Goal: Navigation & Orientation: Find specific page/section

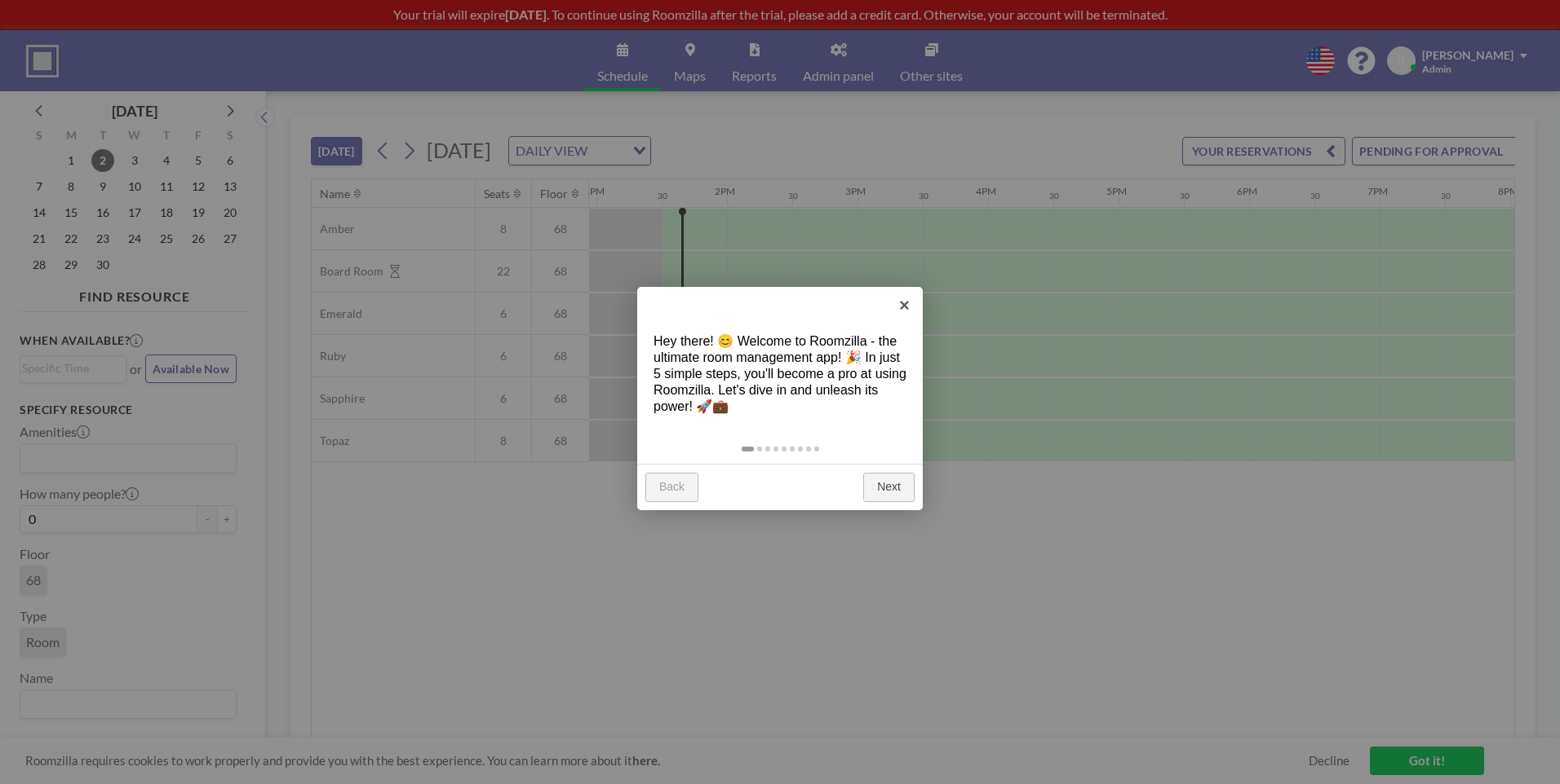
scroll to position [0, 1697]
click at [882, 480] on link "Next" at bounding box center [889, 487] width 52 height 29
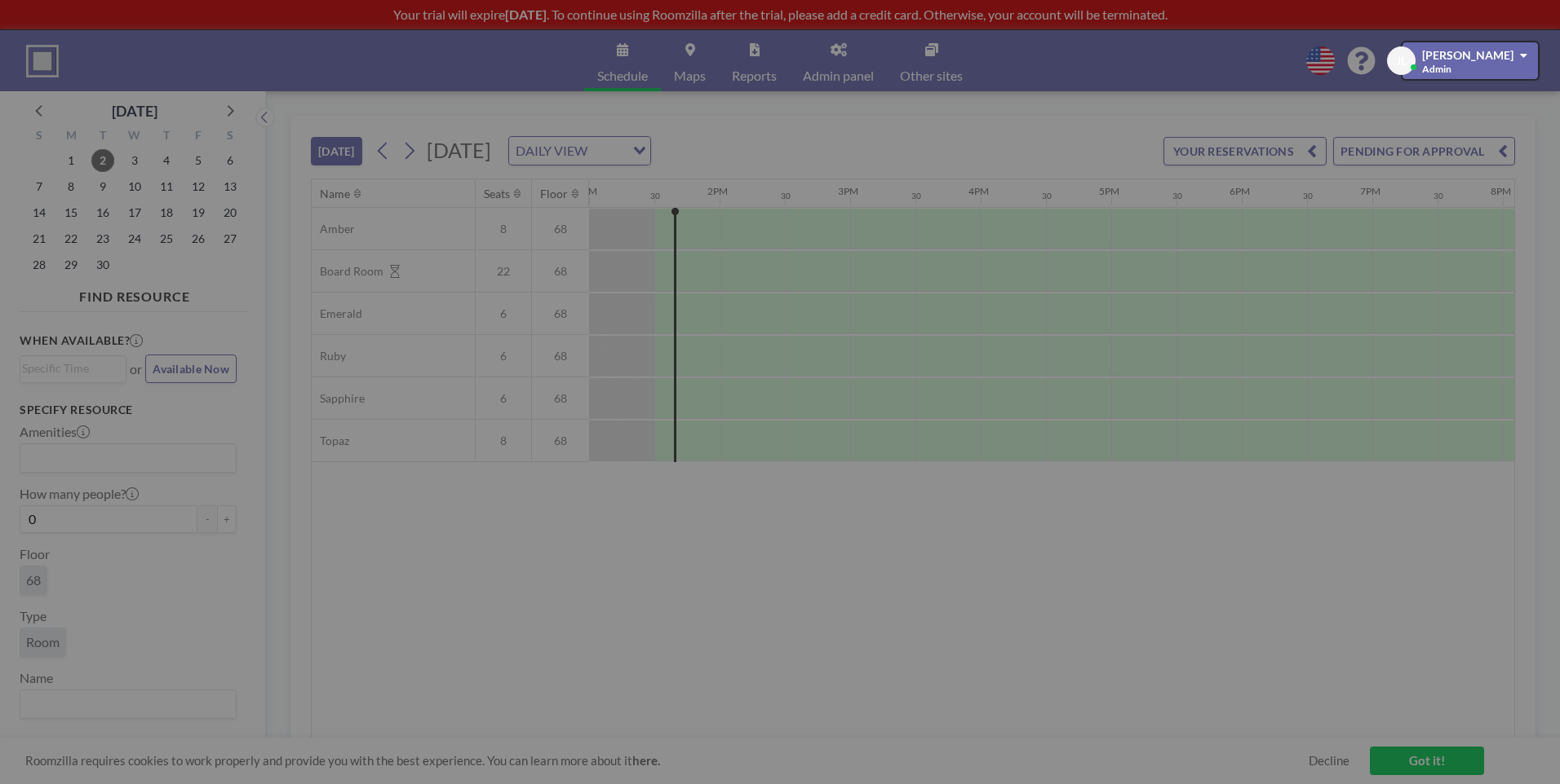
click at [882, 481] on div at bounding box center [780, 392] width 1560 height 784
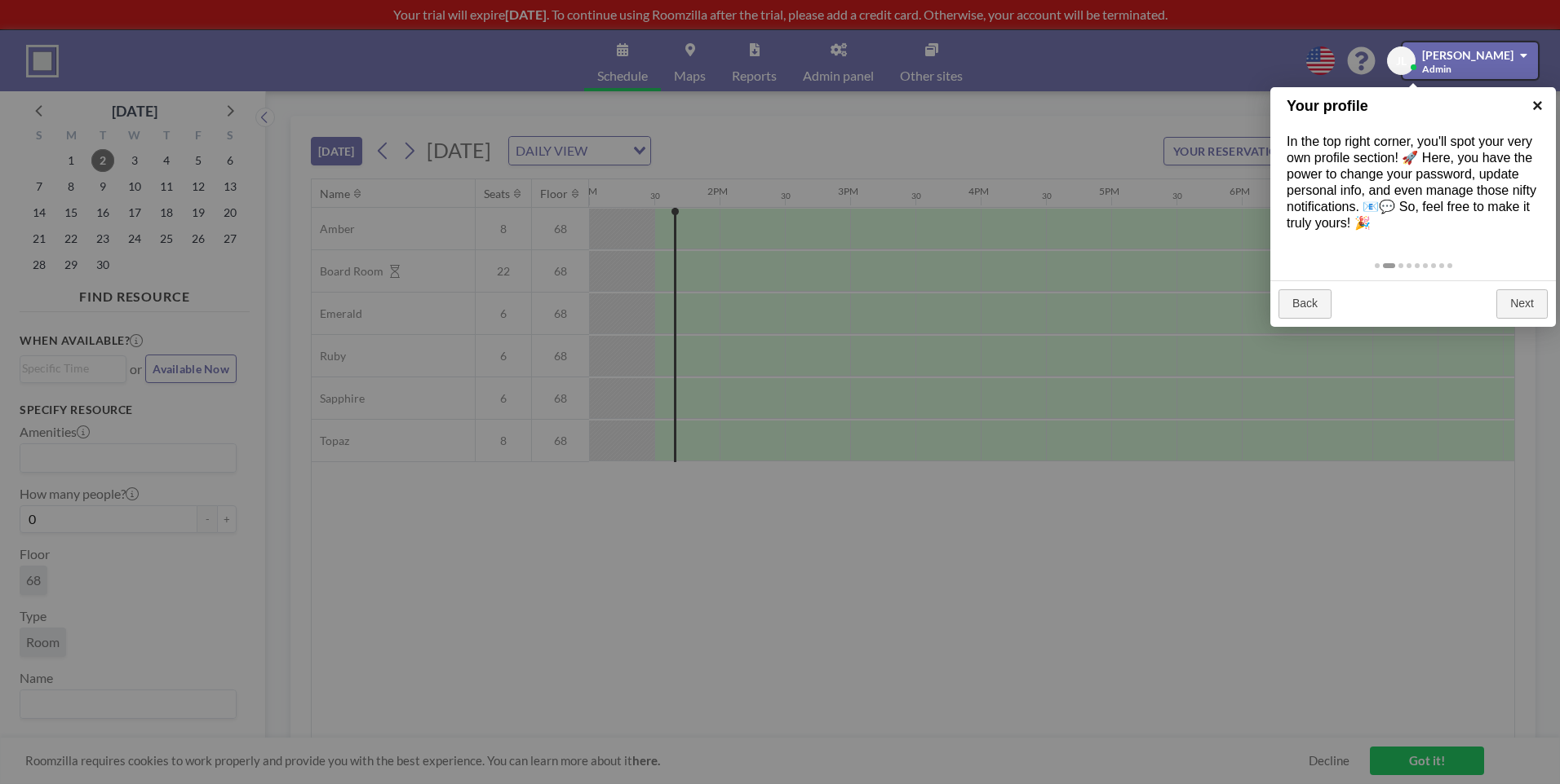
click at [1538, 107] on link "×" at bounding box center [1537, 105] width 36 height 36
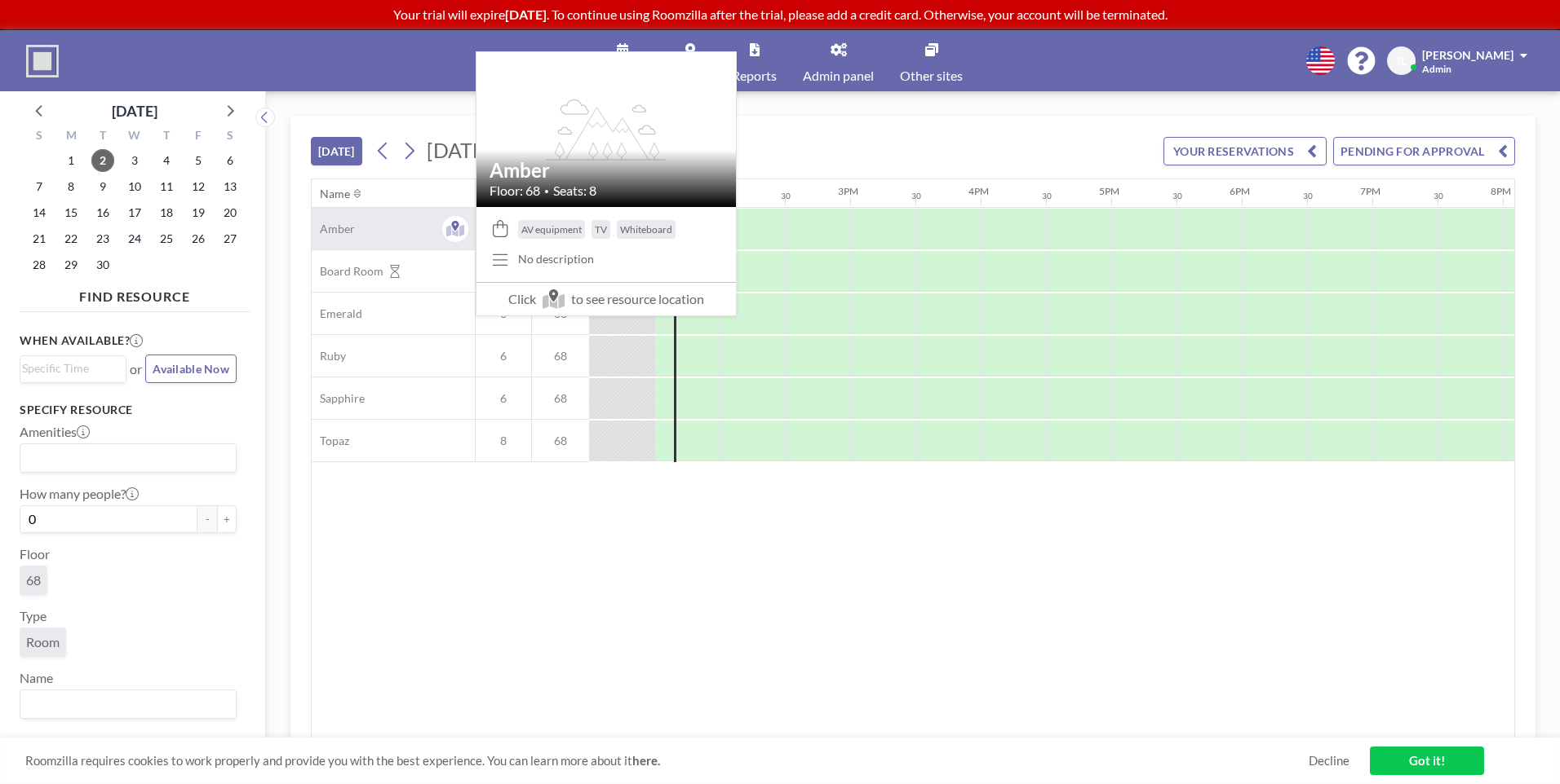
click at [339, 240] on div "Amber" at bounding box center [392, 228] width 163 height 42
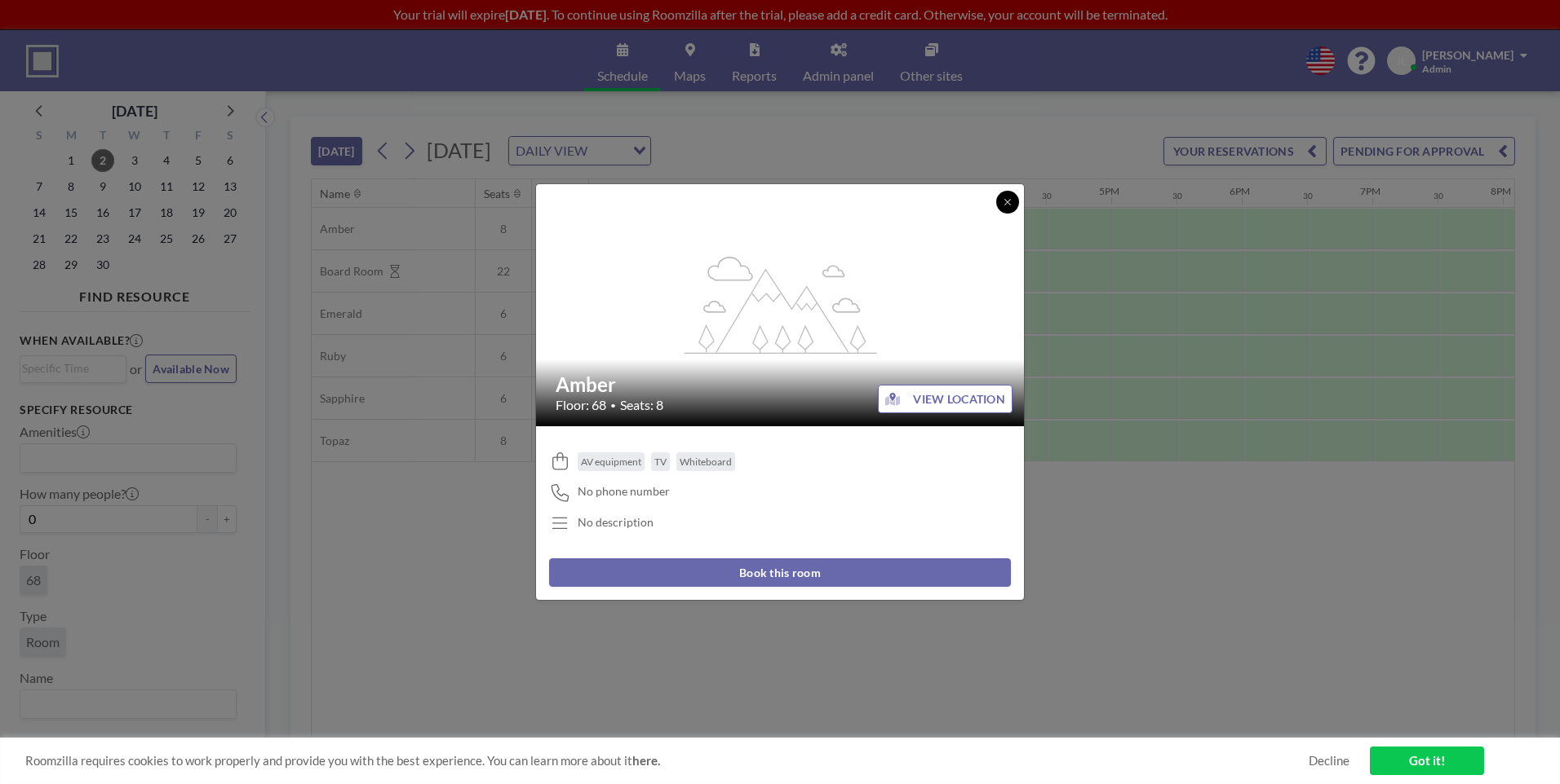
click at [1016, 203] on button at bounding box center [1008, 203] width 23 height 23
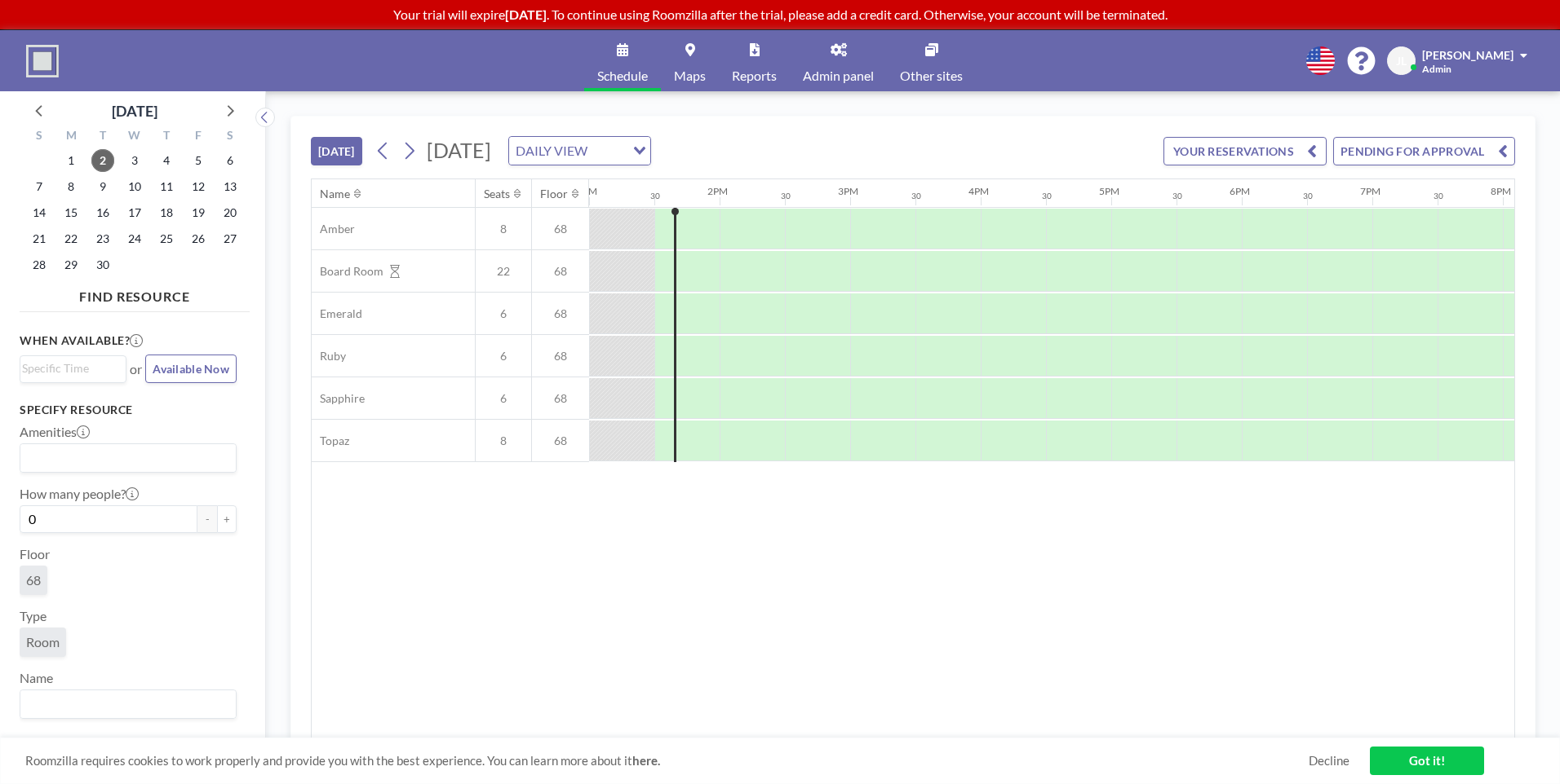
click at [49, 70] on img at bounding box center [42, 60] width 33 height 33
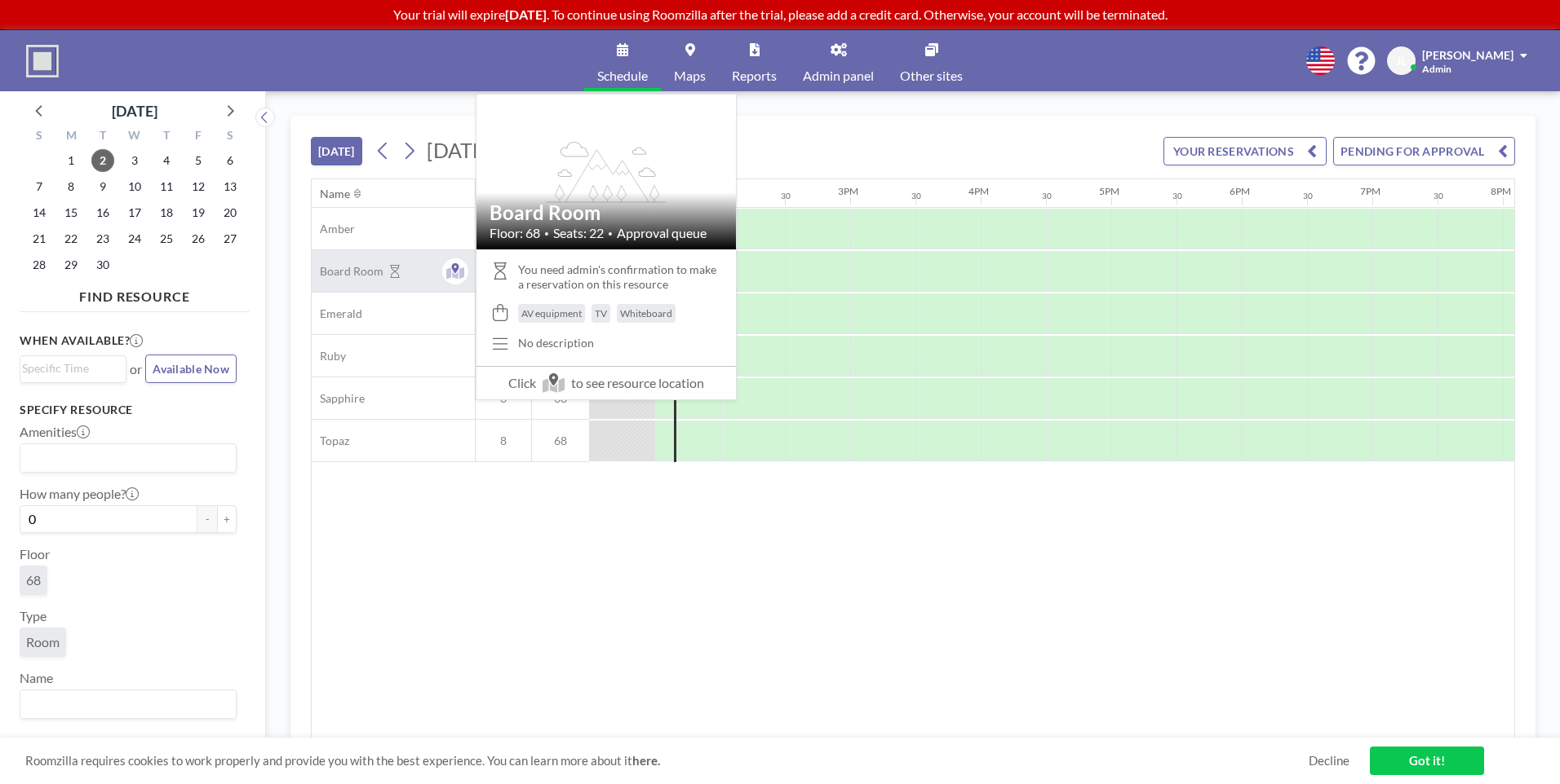
click at [355, 272] on span "Board Room" at bounding box center [347, 271] width 72 height 15
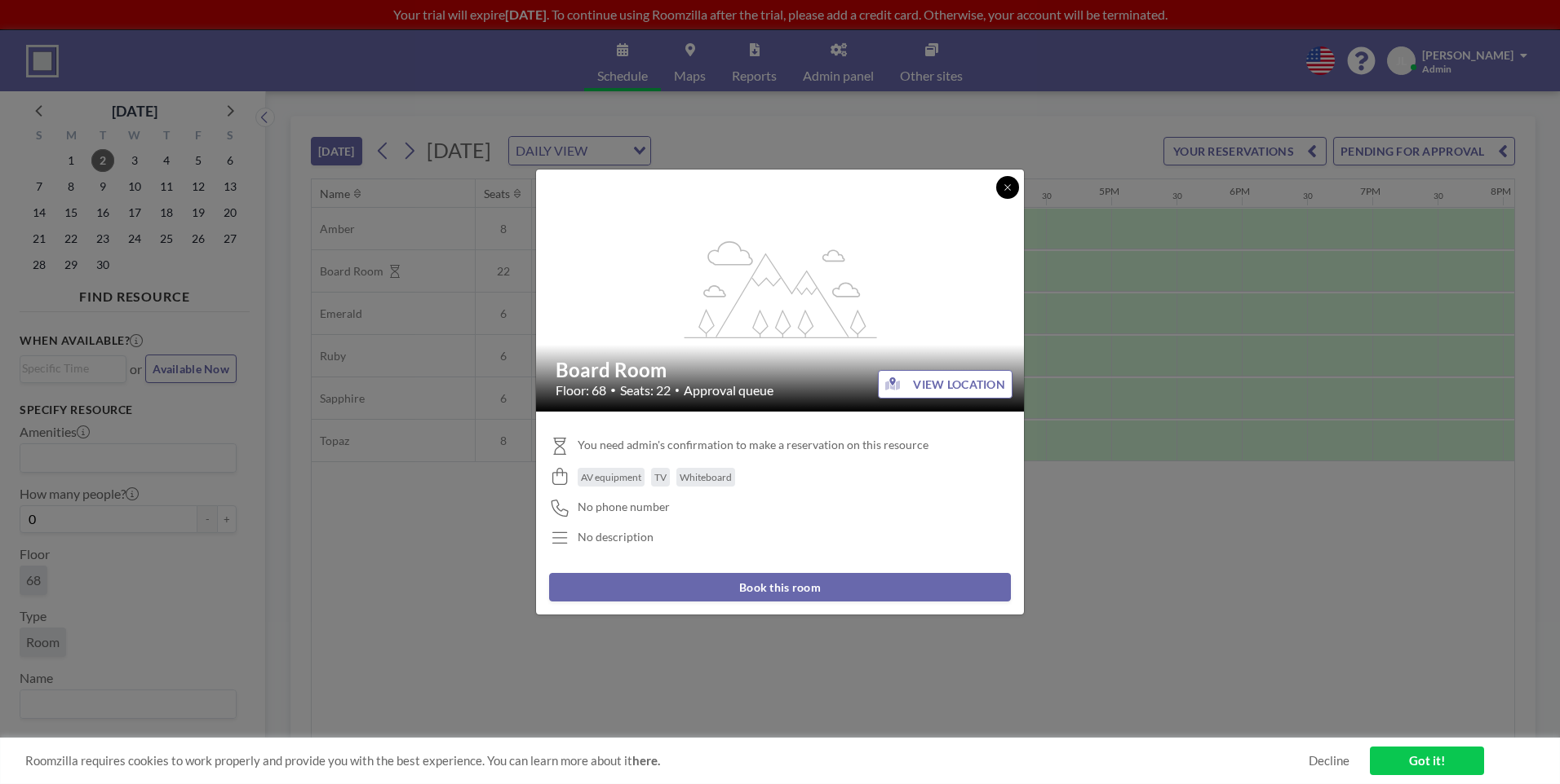
drag, startPoint x: 1008, startPoint y: 189, endPoint x: 993, endPoint y: 206, distance: 22.7
click at [1008, 188] on icon at bounding box center [1007, 187] width 10 height 10
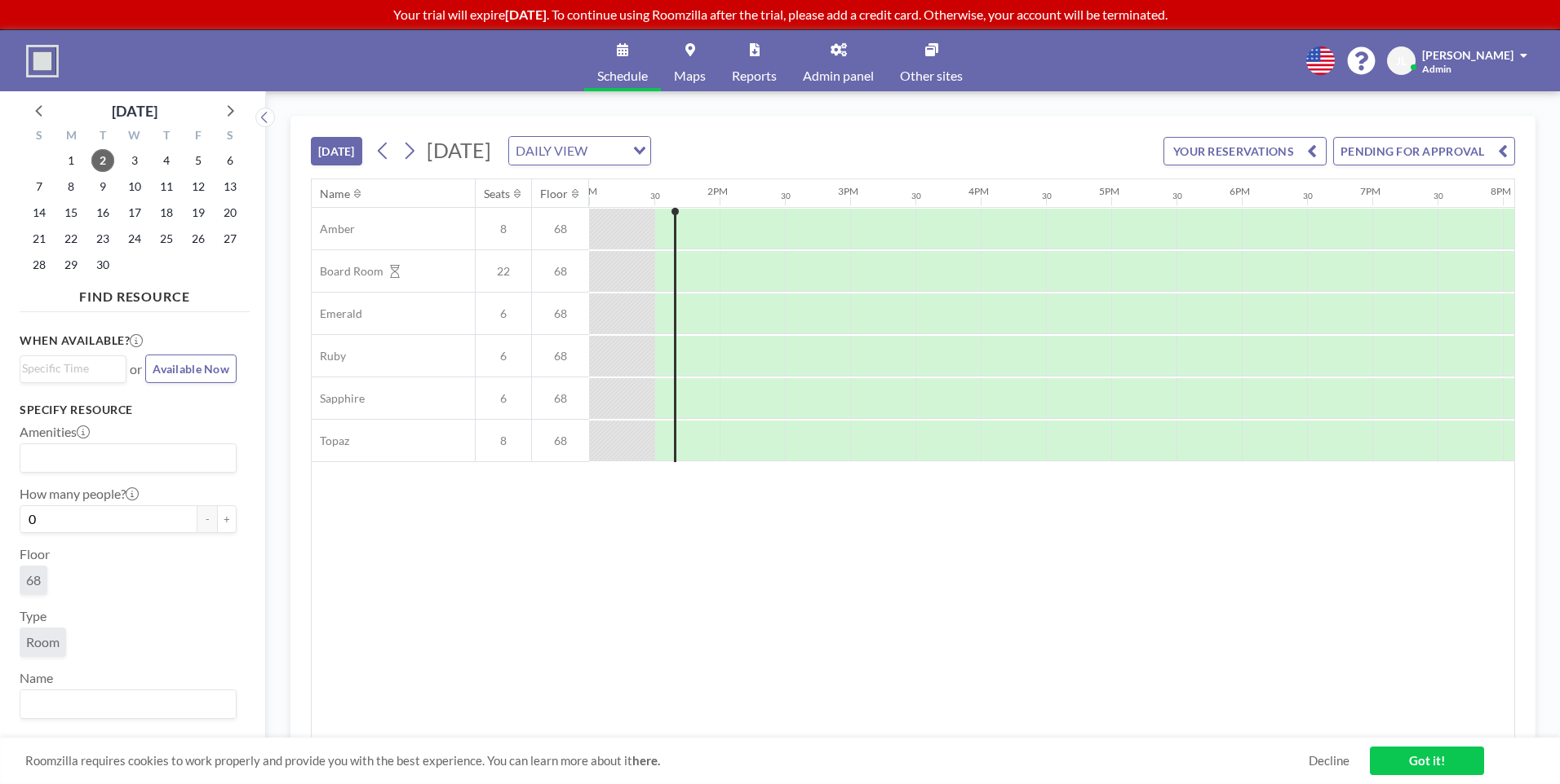
click at [639, 530] on div "Name Seats Floor 12AM 30 1AM 30 2AM 30 3AM 30 4AM 30 5AM 30 6AM 30 7AM 30 8AM 3…" at bounding box center [913, 459] width 1202 height 559
click at [35, 71] on img at bounding box center [42, 60] width 33 height 33
click at [658, 523] on div "Name Seats Floor 12AM 30 1AM 30 2AM 30 3AM 30 4AM 30 5AM 30 6AM 30 7AM 30 8AM 3…" at bounding box center [913, 459] width 1202 height 559
click at [1454, 54] on span "[PERSON_NAME]" at bounding box center [1468, 55] width 92 height 14
drag, startPoint x: 461, startPoint y: 619, endPoint x: 405, endPoint y: 566, distance: 77.1
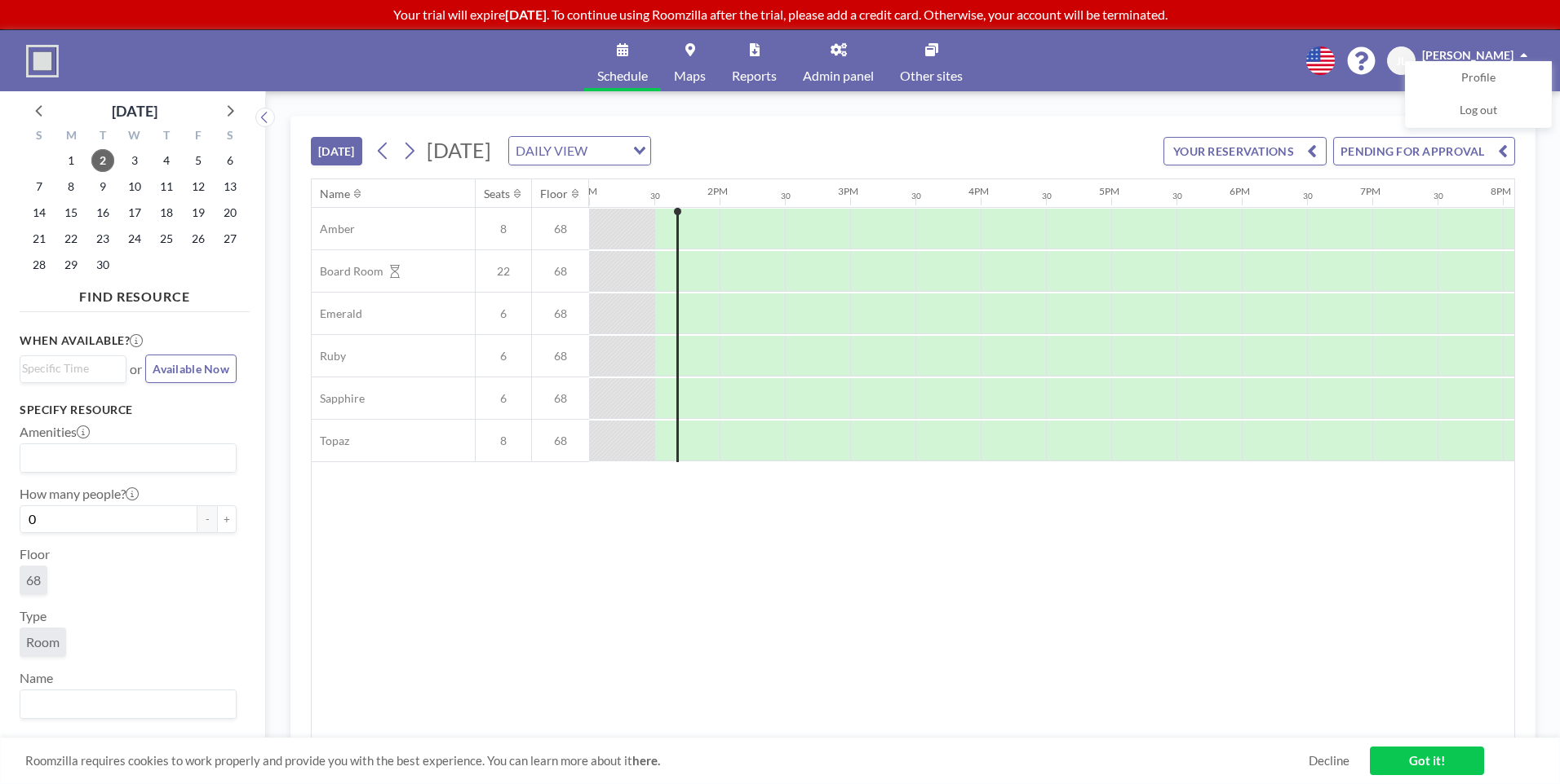
click at [448, 601] on div "Name Seats Floor 12AM 30 1AM 30 2AM 30 3AM 30 4AM 30 5AM 30 6AM 30 7AM 30 8AM 3…" at bounding box center [913, 459] width 1202 height 559
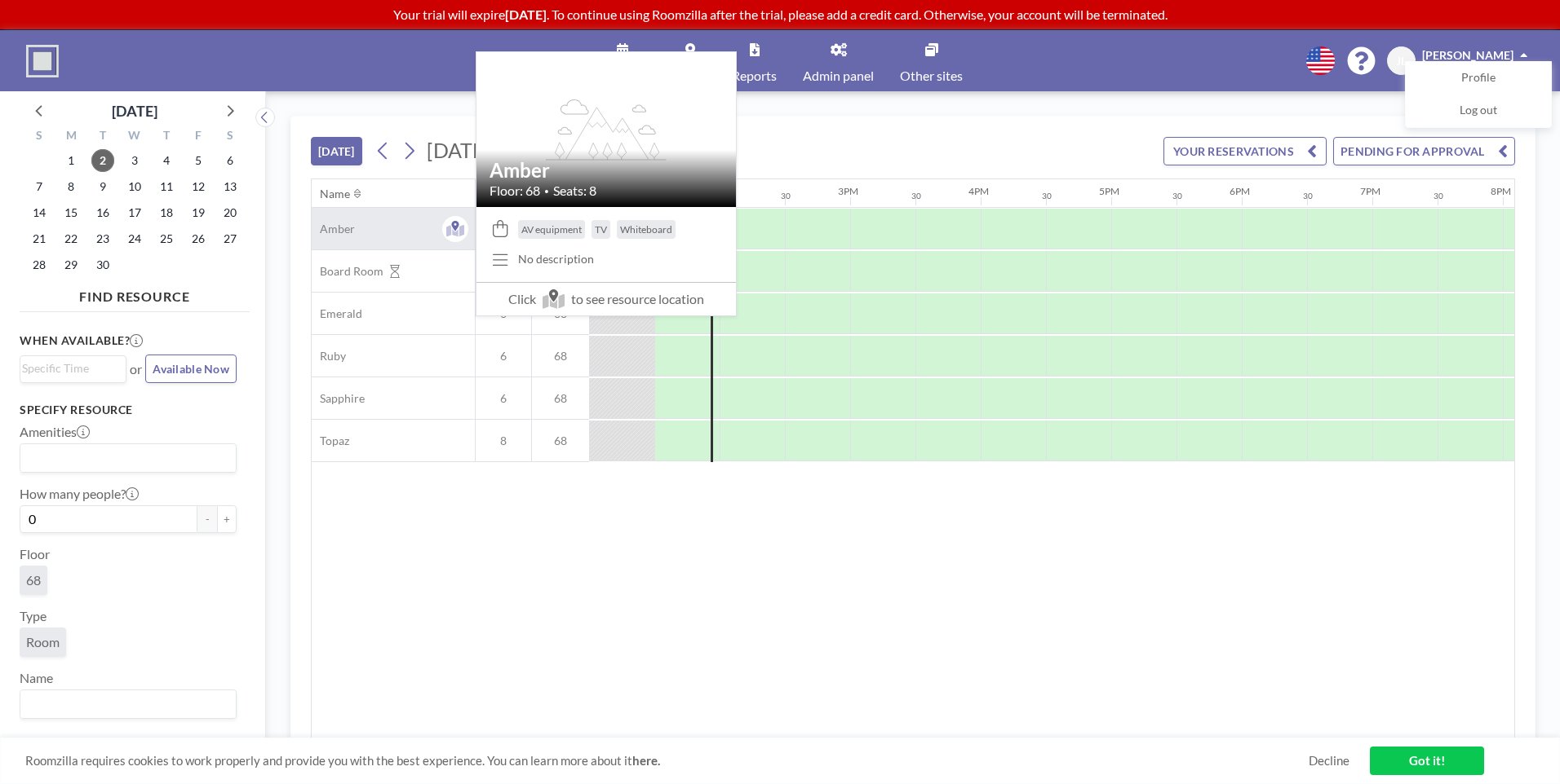
click at [388, 224] on div "Amber" at bounding box center [392, 228] width 163 height 42
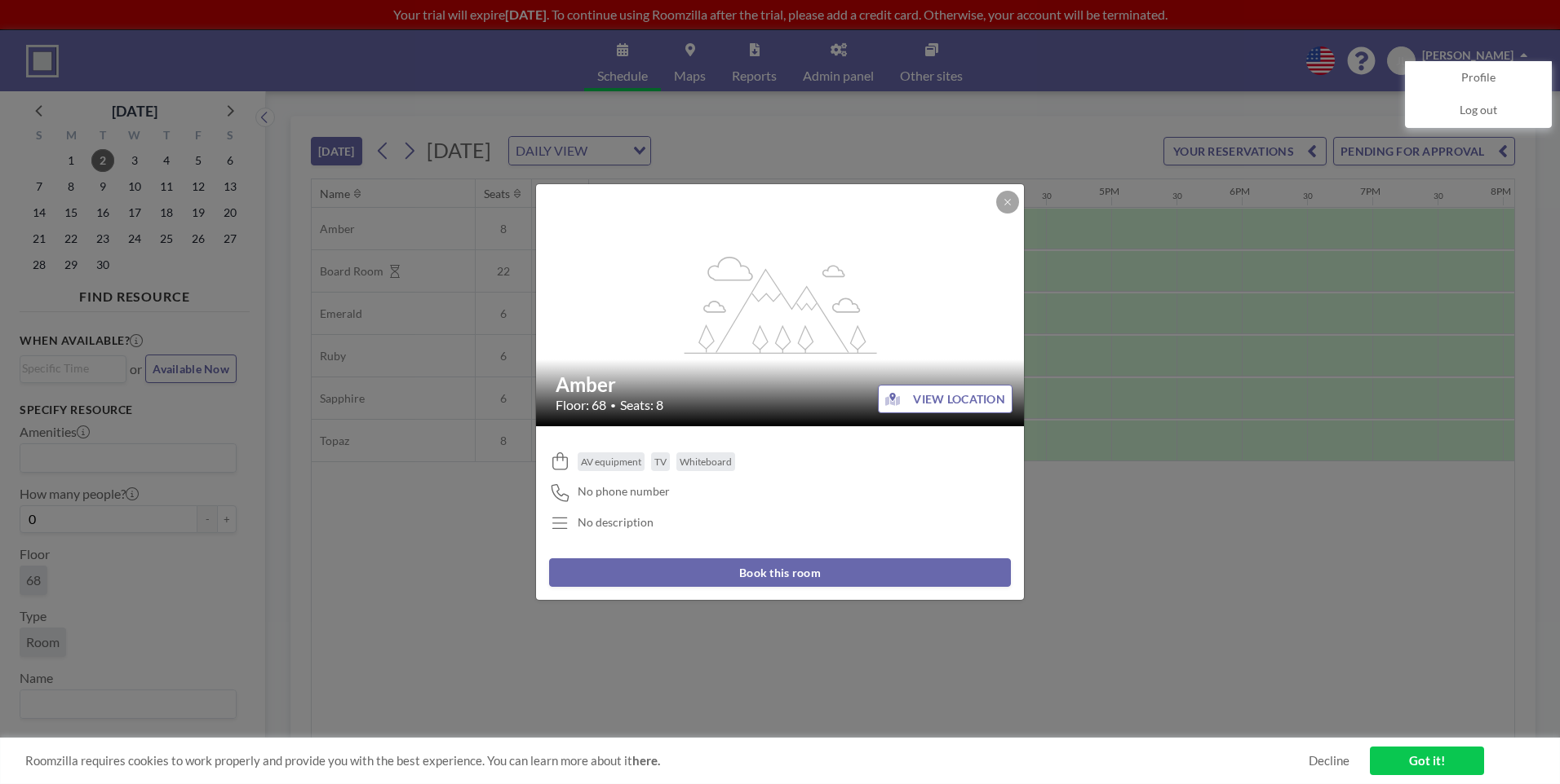
click at [952, 401] on button "VIEW LOCATION" at bounding box center [945, 399] width 134 height 28
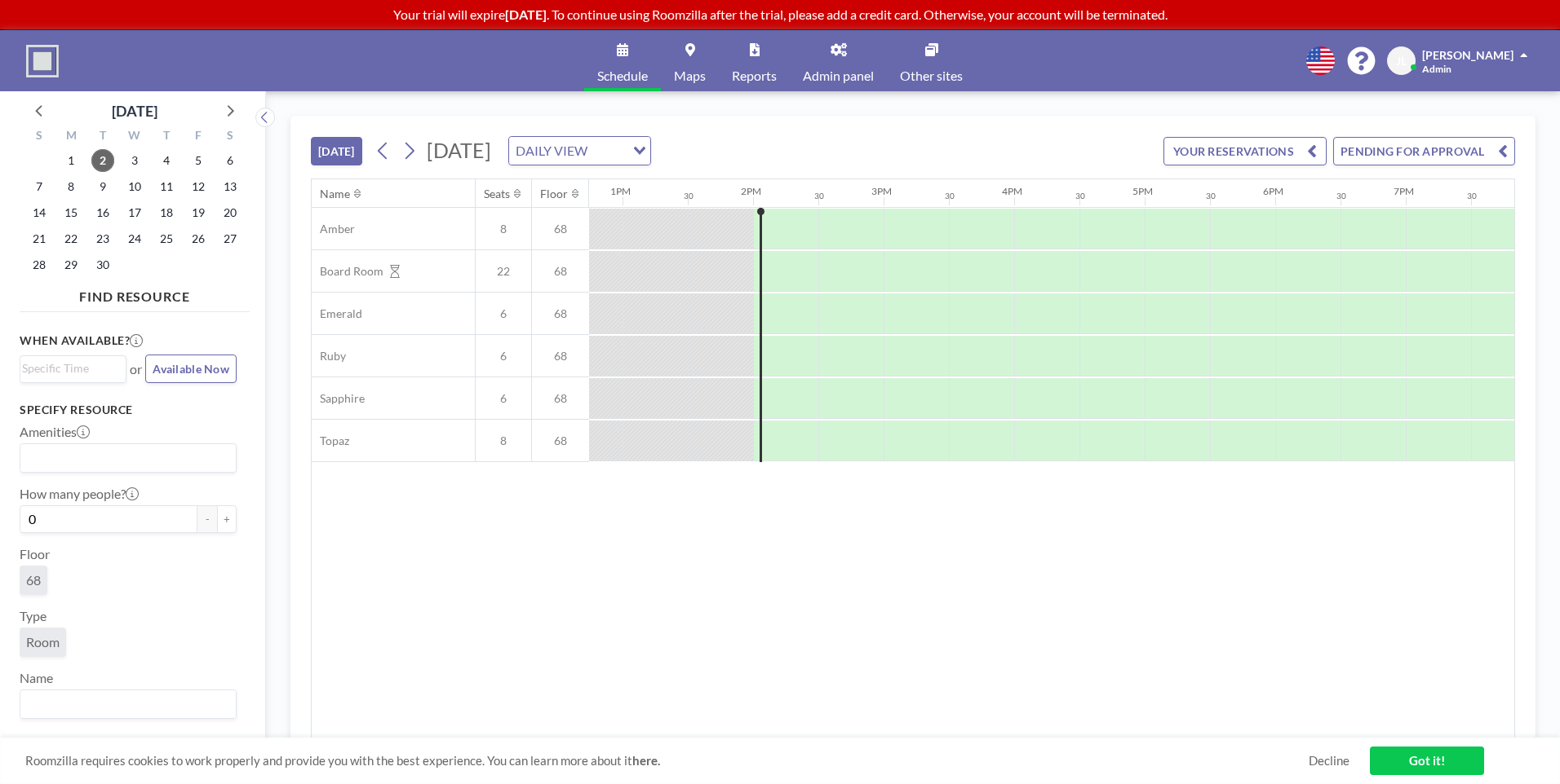
scroll to position [0, 1762]
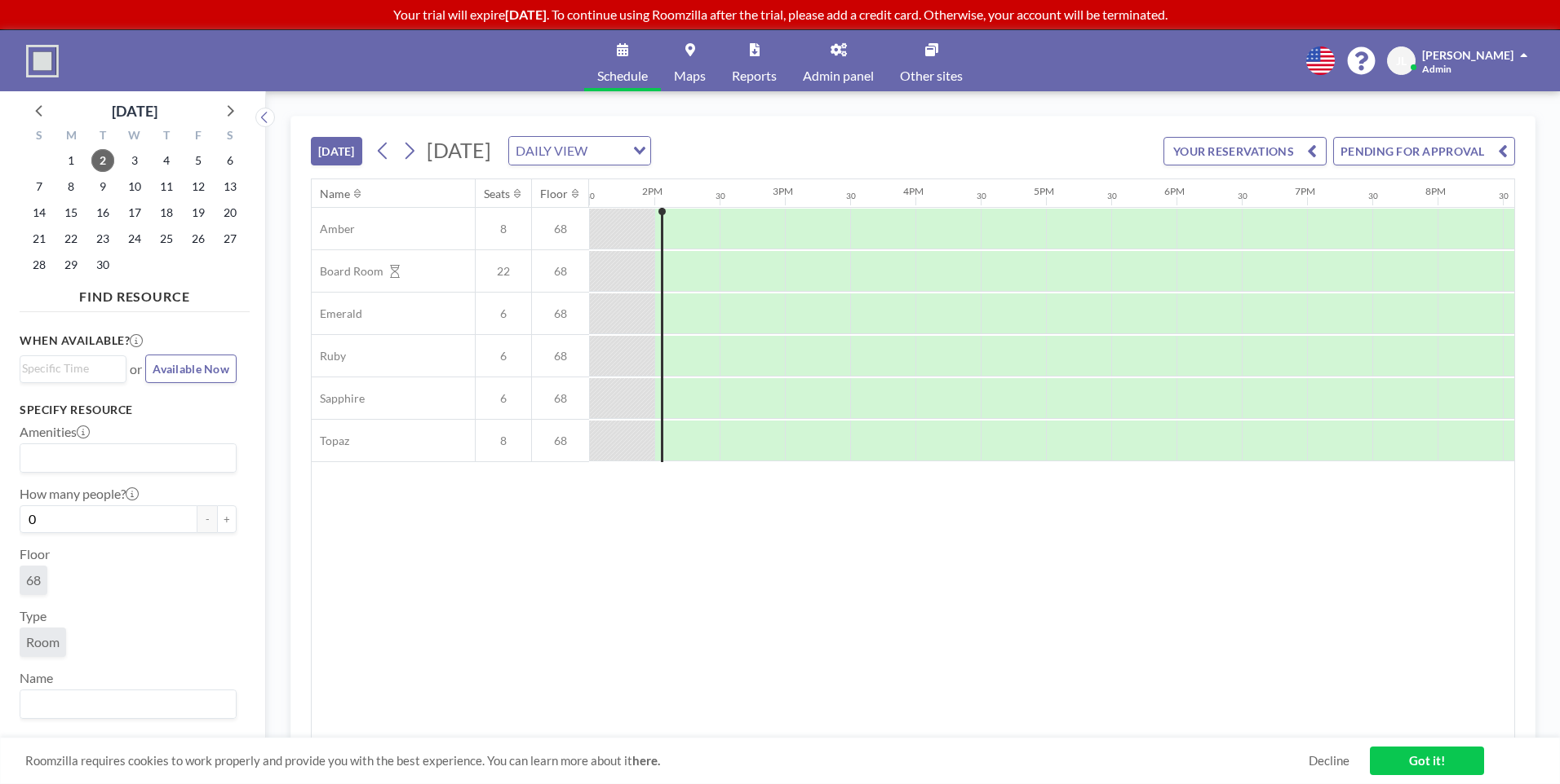
click at [1430, 764] on link "Got it!" at bounding box center [1427, 761] width 114 height 28
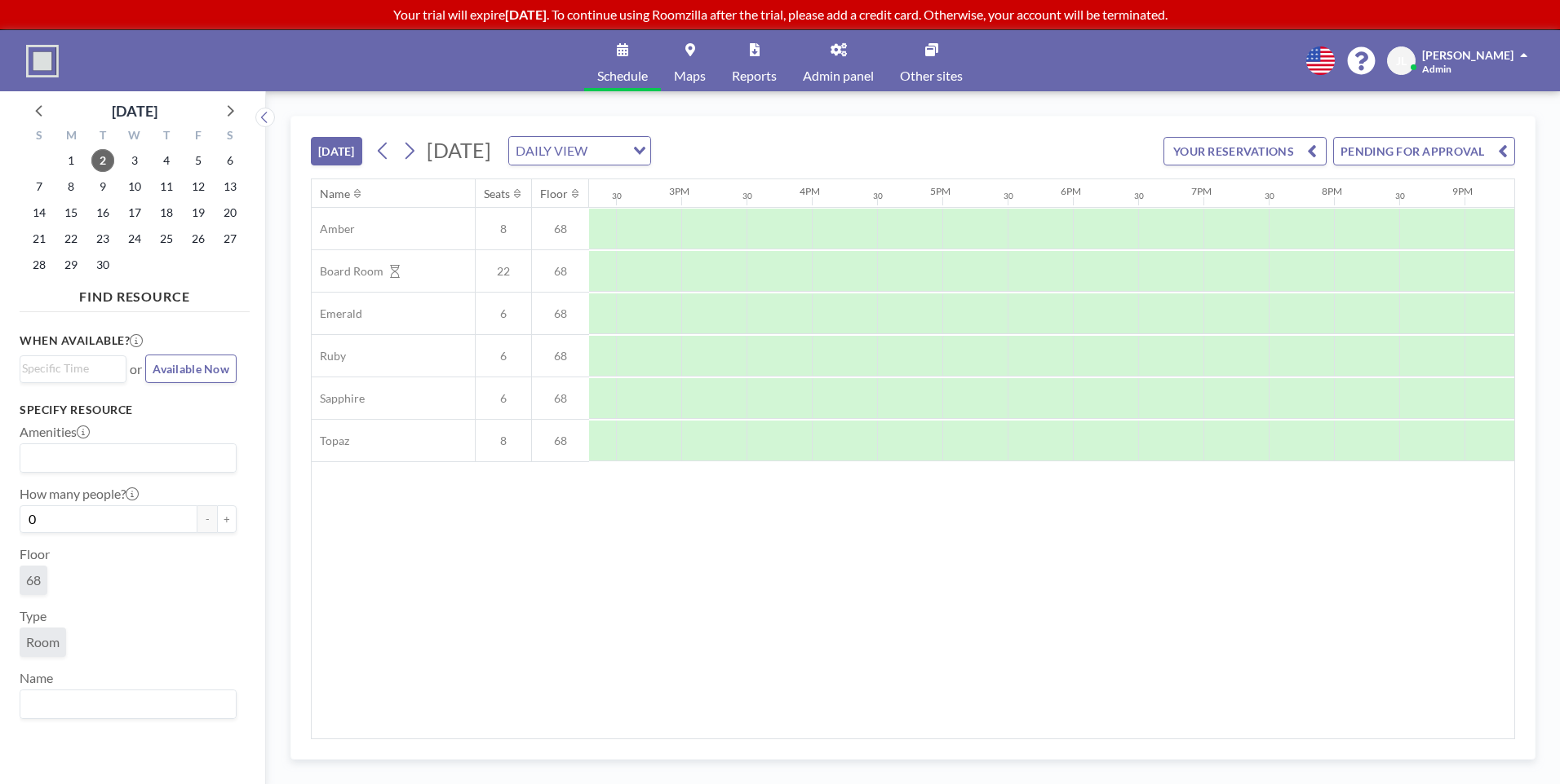
scroll to position [0, 2209]
click at [695, 69] on span "Maps" at bounding box center [690, 76] width 32 height 13
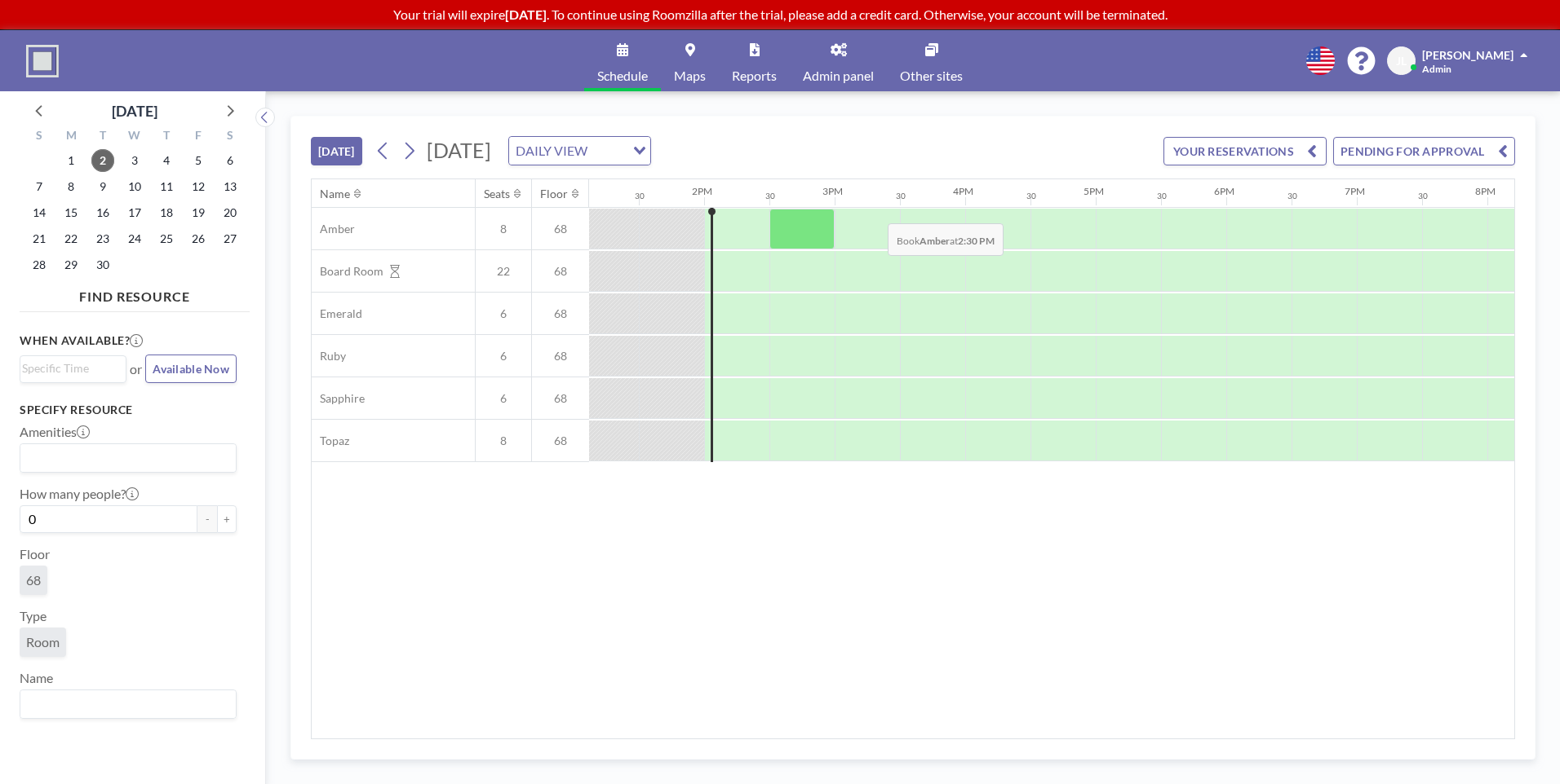
scroll to position [0, 1762]
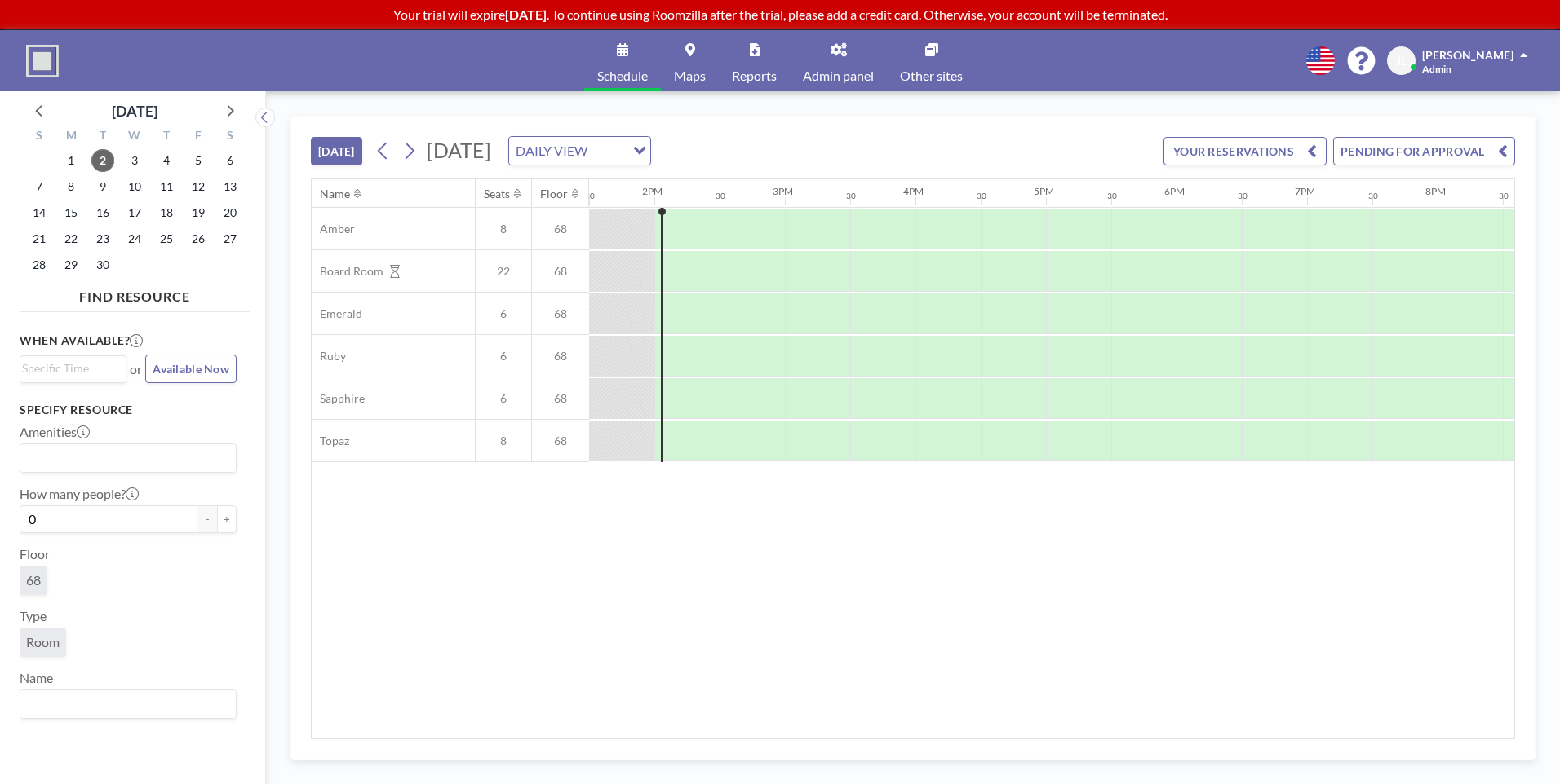
click at [646, 149] on icon "Search for option" at bounding box center [639, 150] width 12 height 8
click at [793, 202] on li "WEEKLY VIEW" at bounding box center [767, 204] width 140 height 24
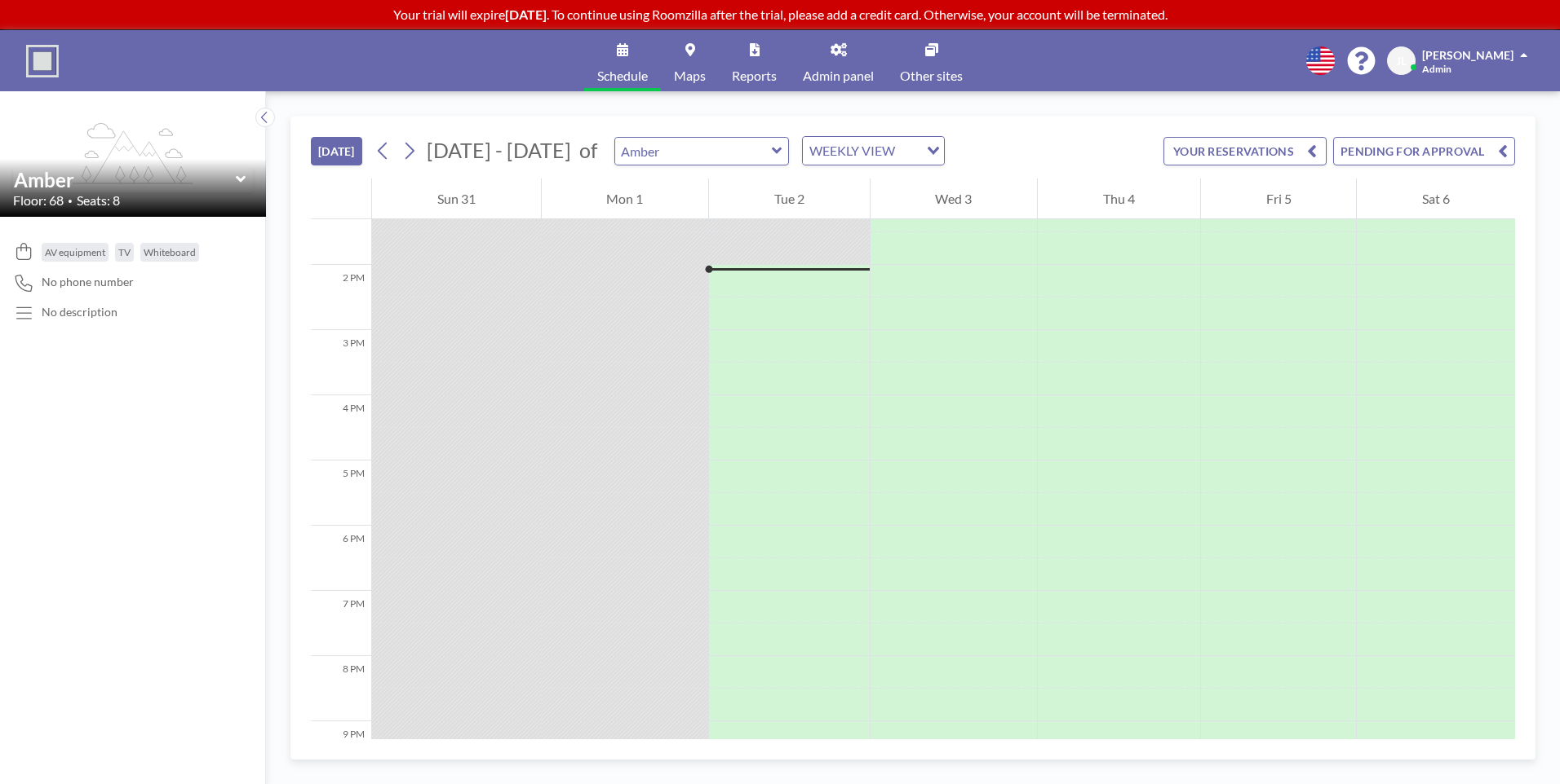
scroll to position [881, 0]
click at [930, 149] on div "Loading..." at bounding box center [934, 149] width 19 height 25
click at [880, 178] on li "DAILY VIEW" at bounding box center [863, 180] width 140 height 24
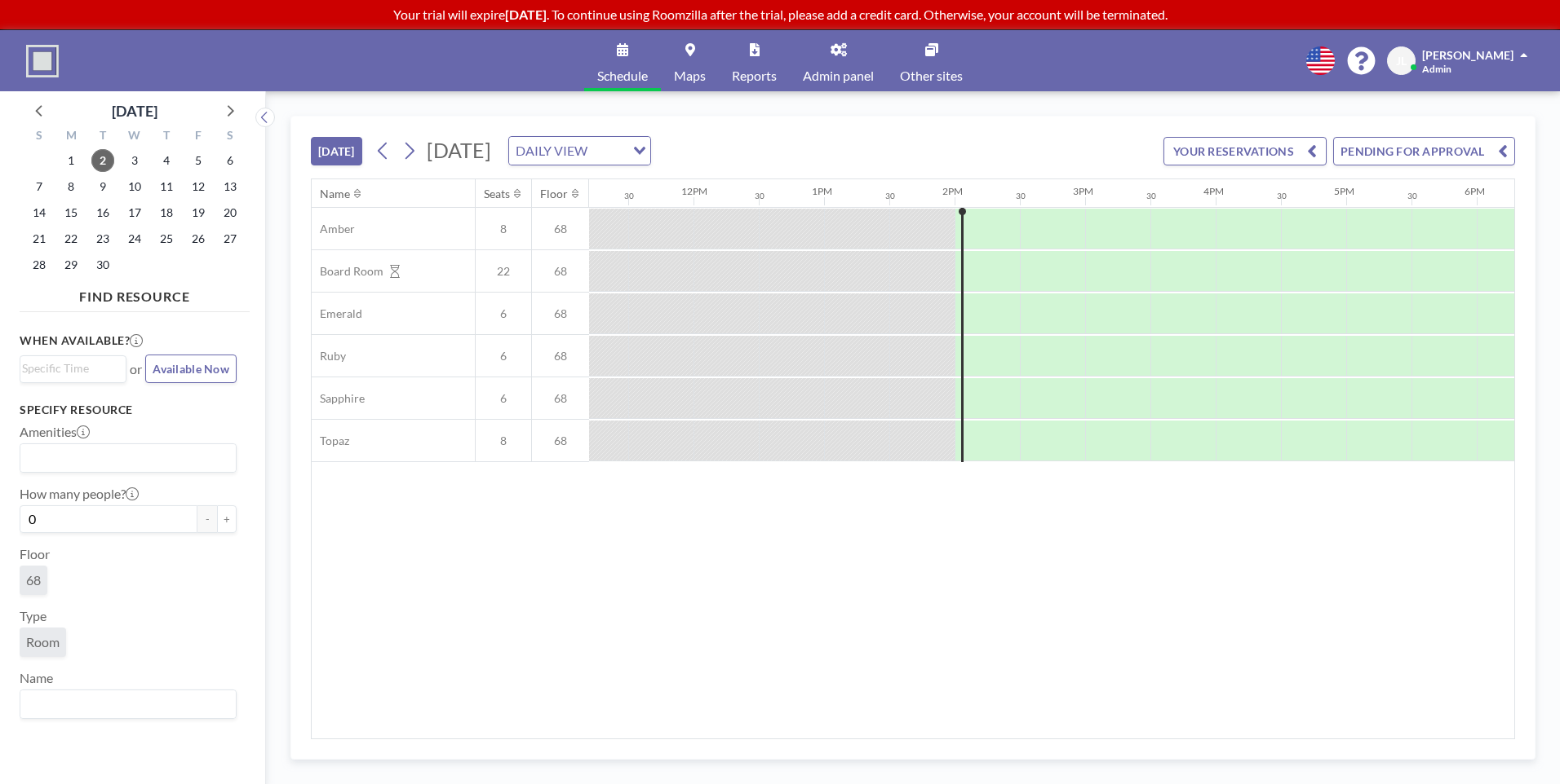
scroll to position [0, 1762]
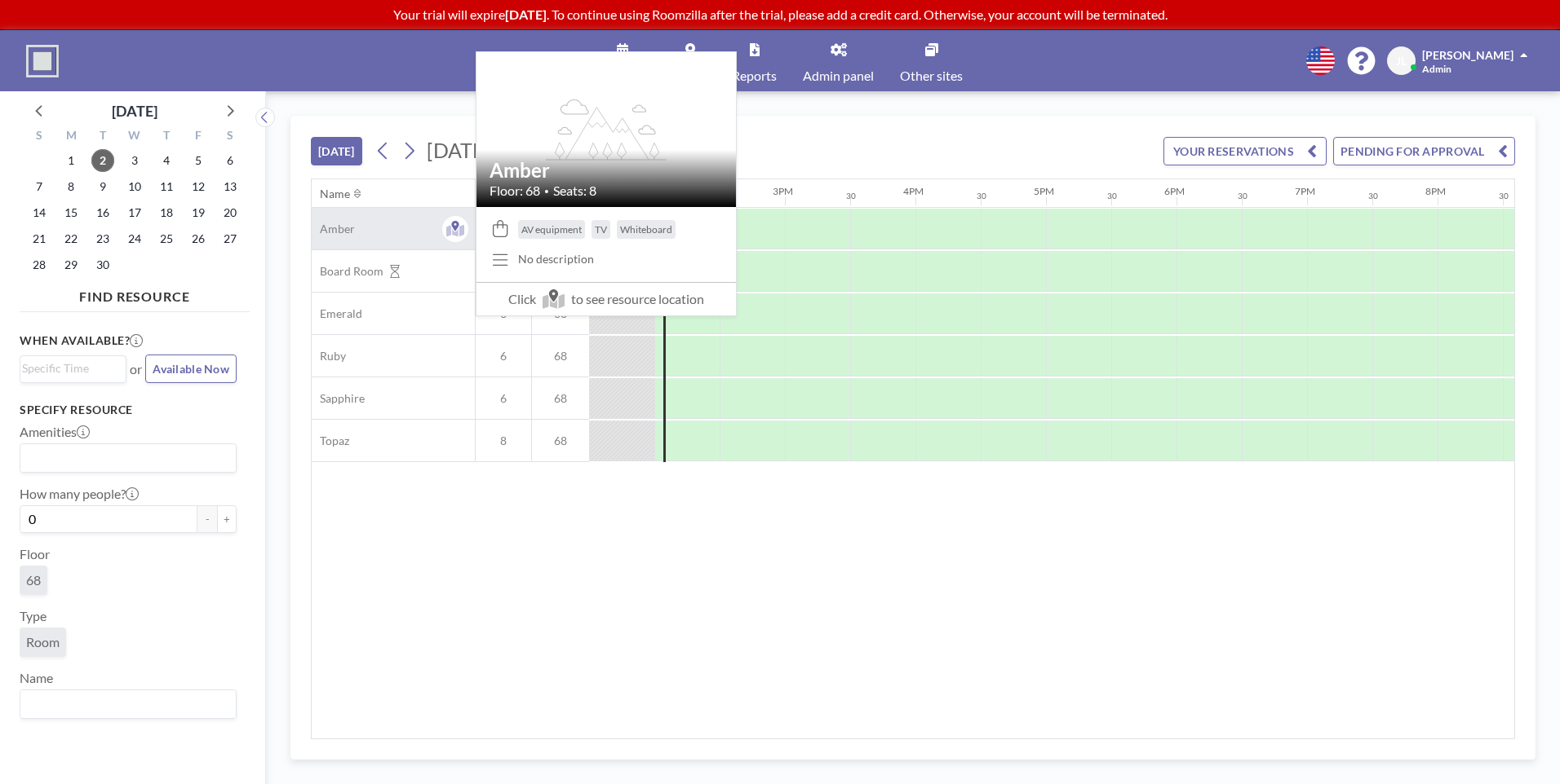
click at [363, 238] on div "Amber" at bounding box center [392, 228] width 163 height 42
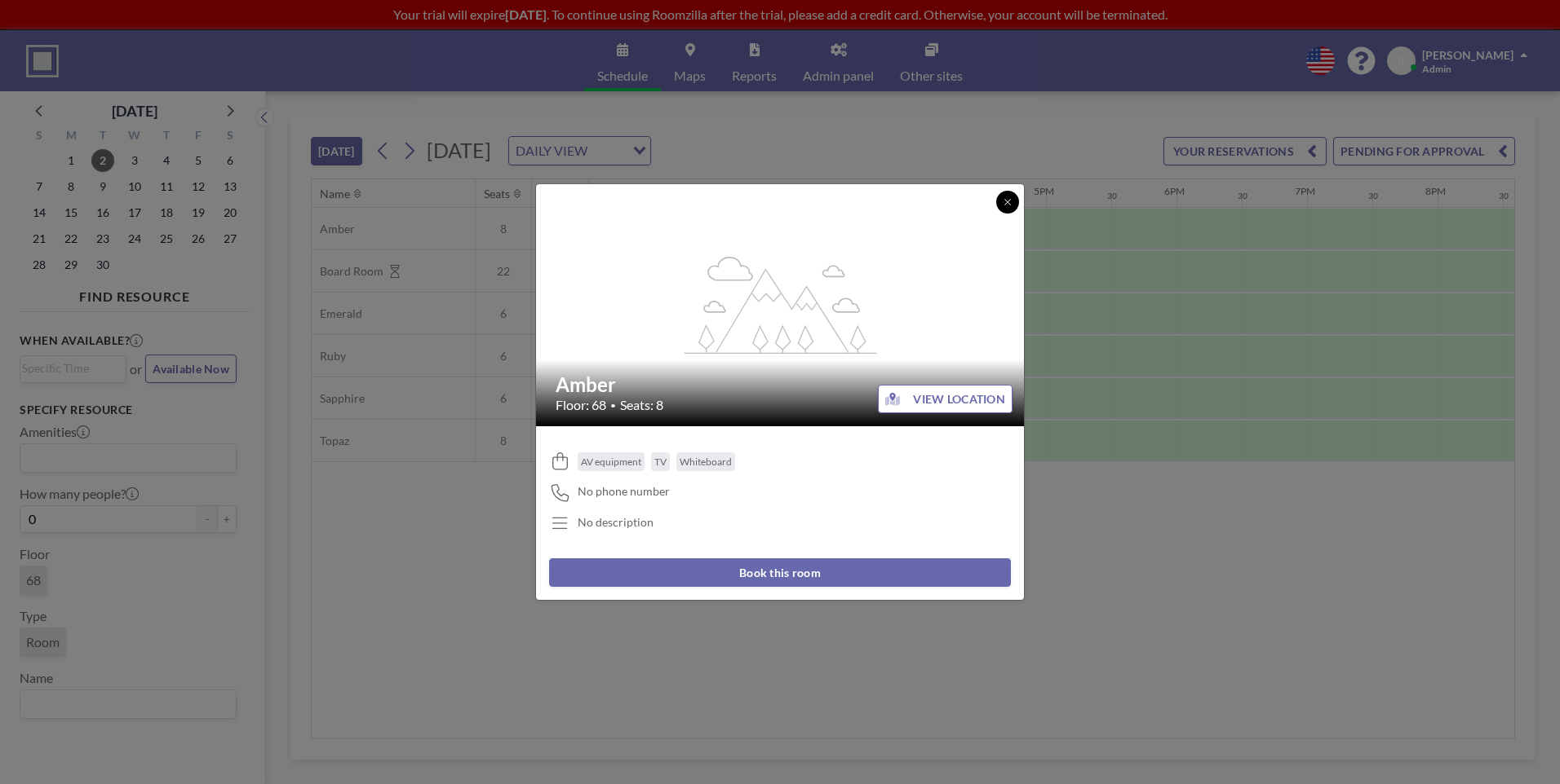
click at [1015, 198] on button at bounding box center [1008, 203] width 23 height 23
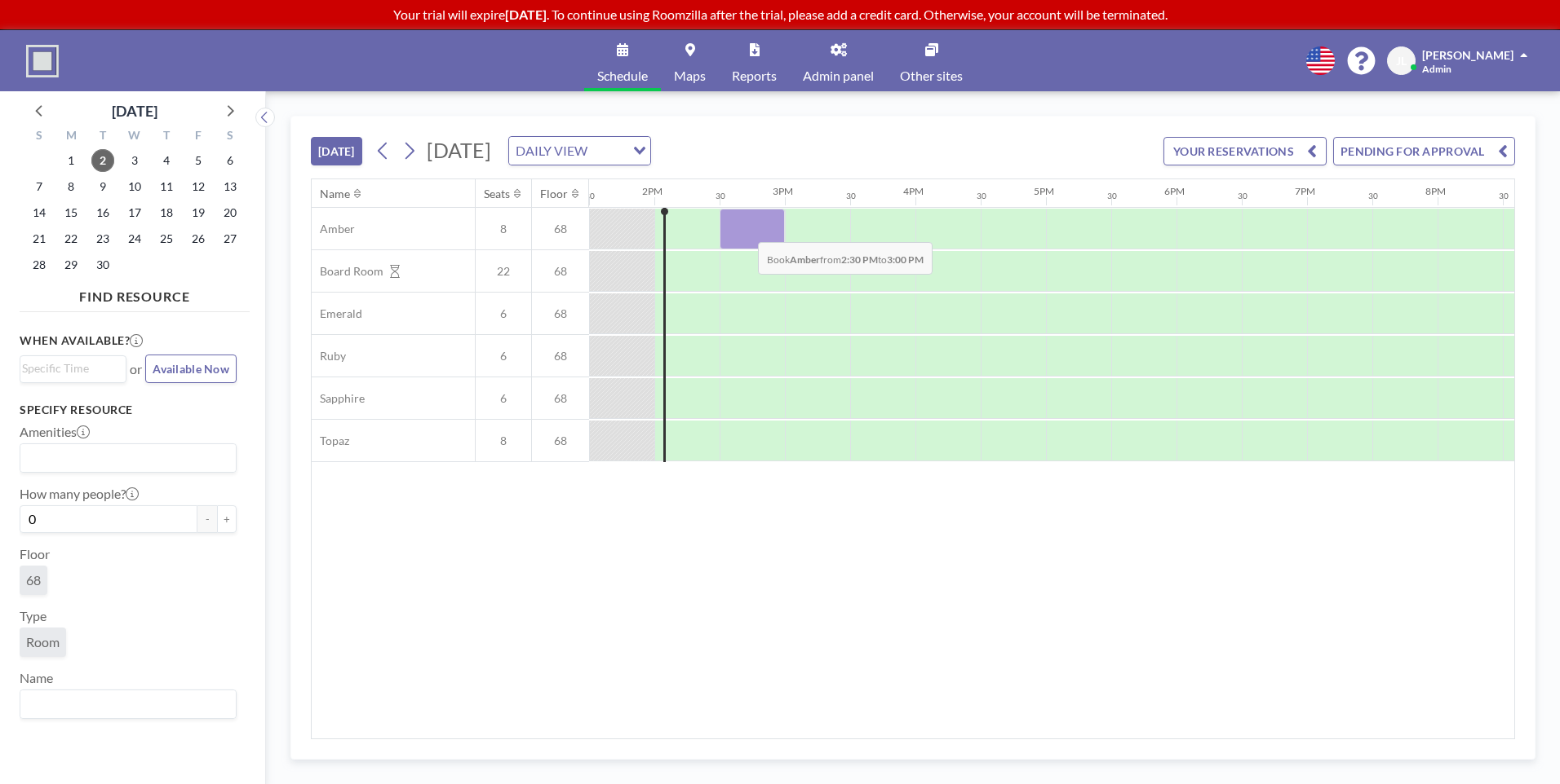
click at [744, 230] on div at bounding box center [752, 229] width 65 height 41
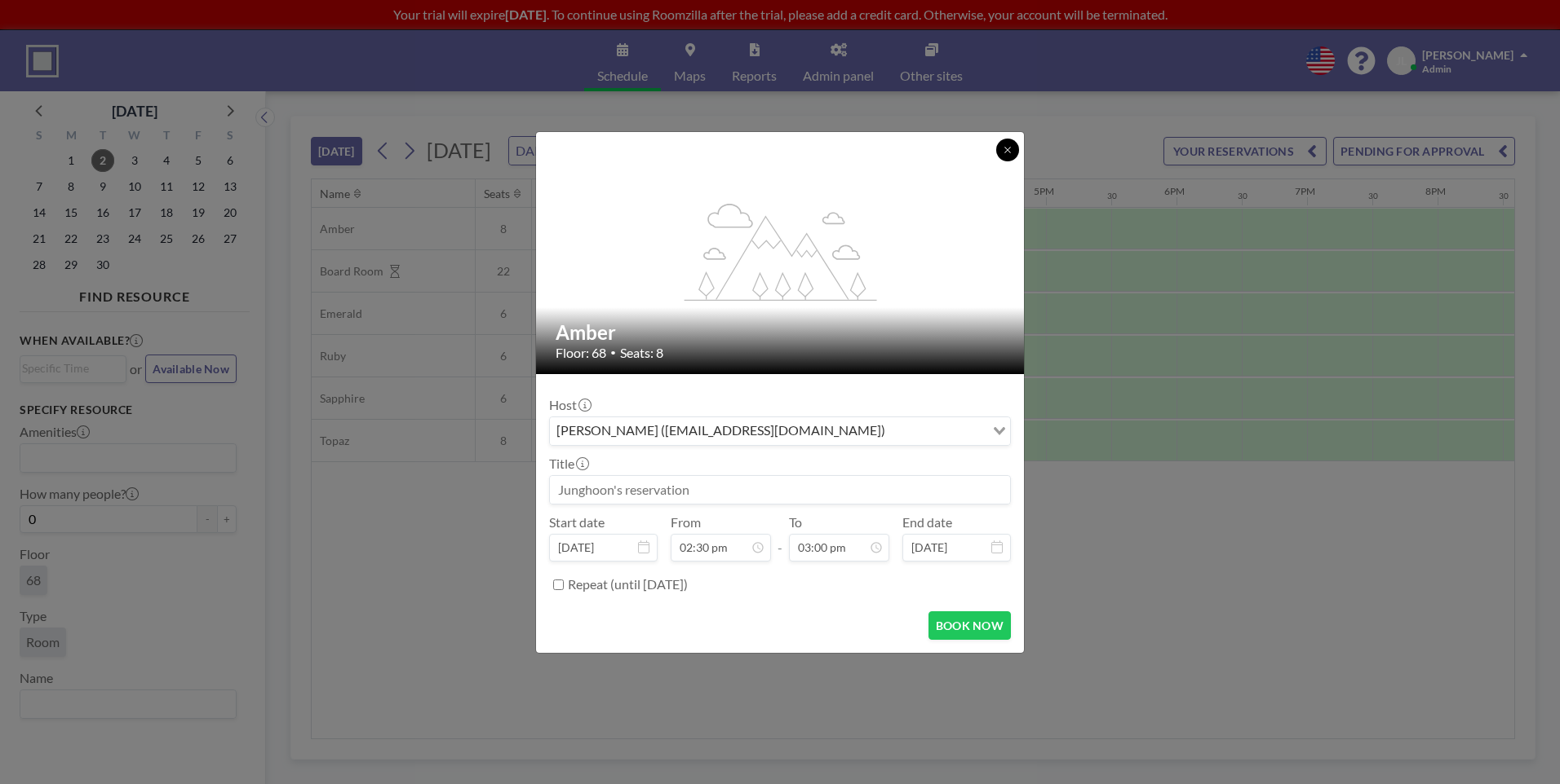
click at [1015, 154] on button at bounding box center [1008, 150] width 23 height 23
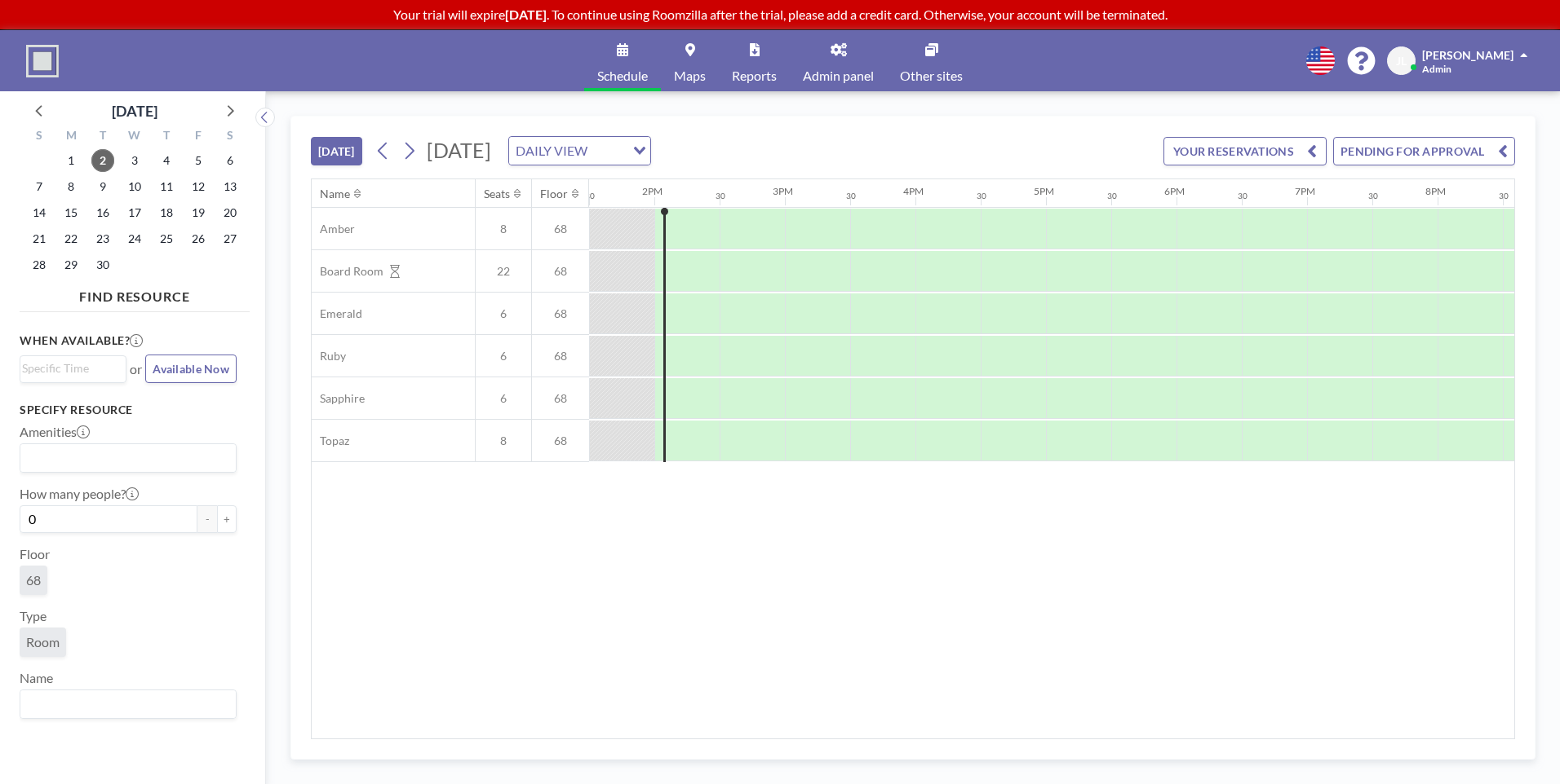
click at [846, 54] on icon at bounding box center [839, 50] width 16 height 13
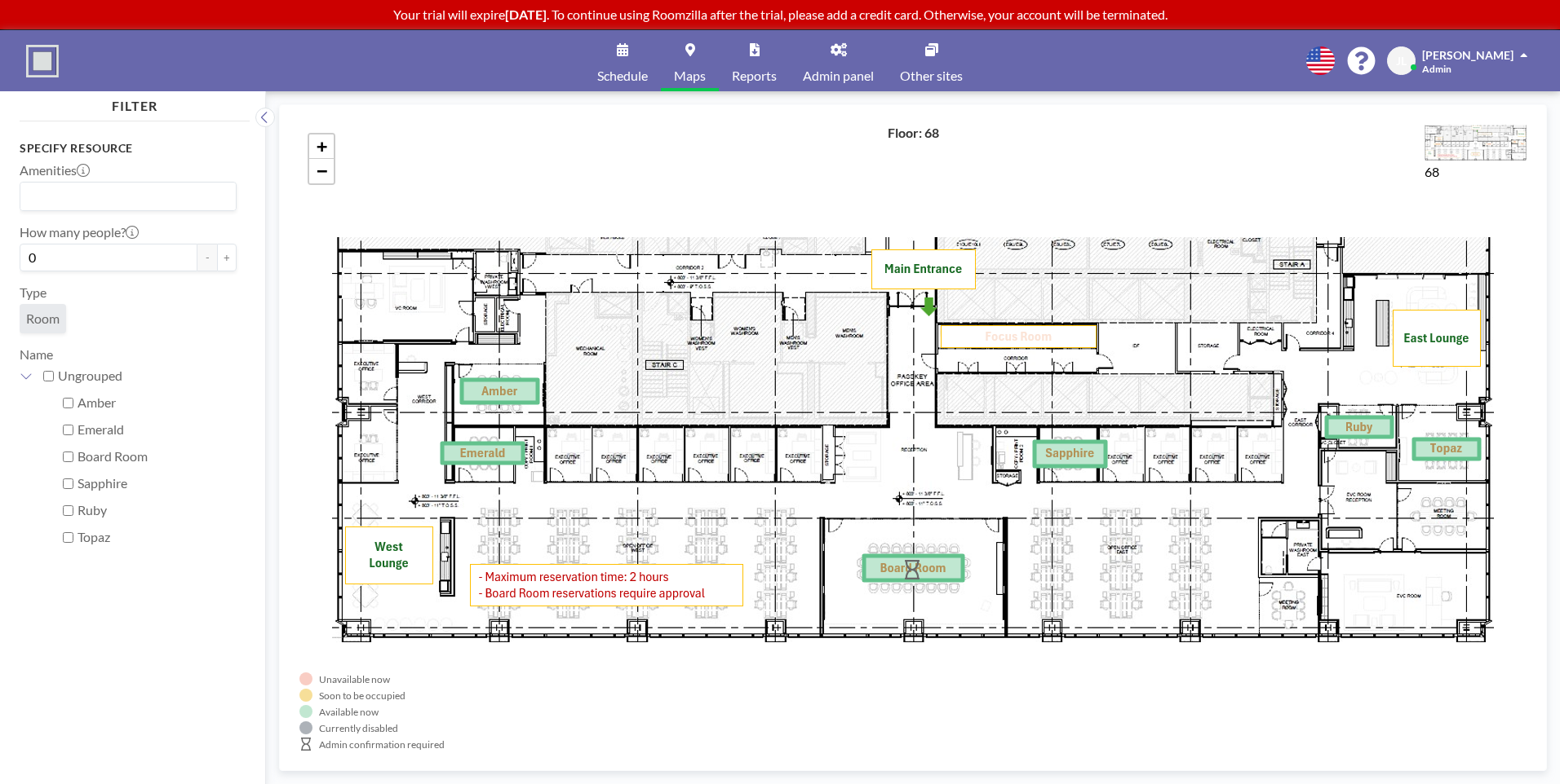
click at [624, 53] on icon at bounding box center [622, 50] width 12 height 13
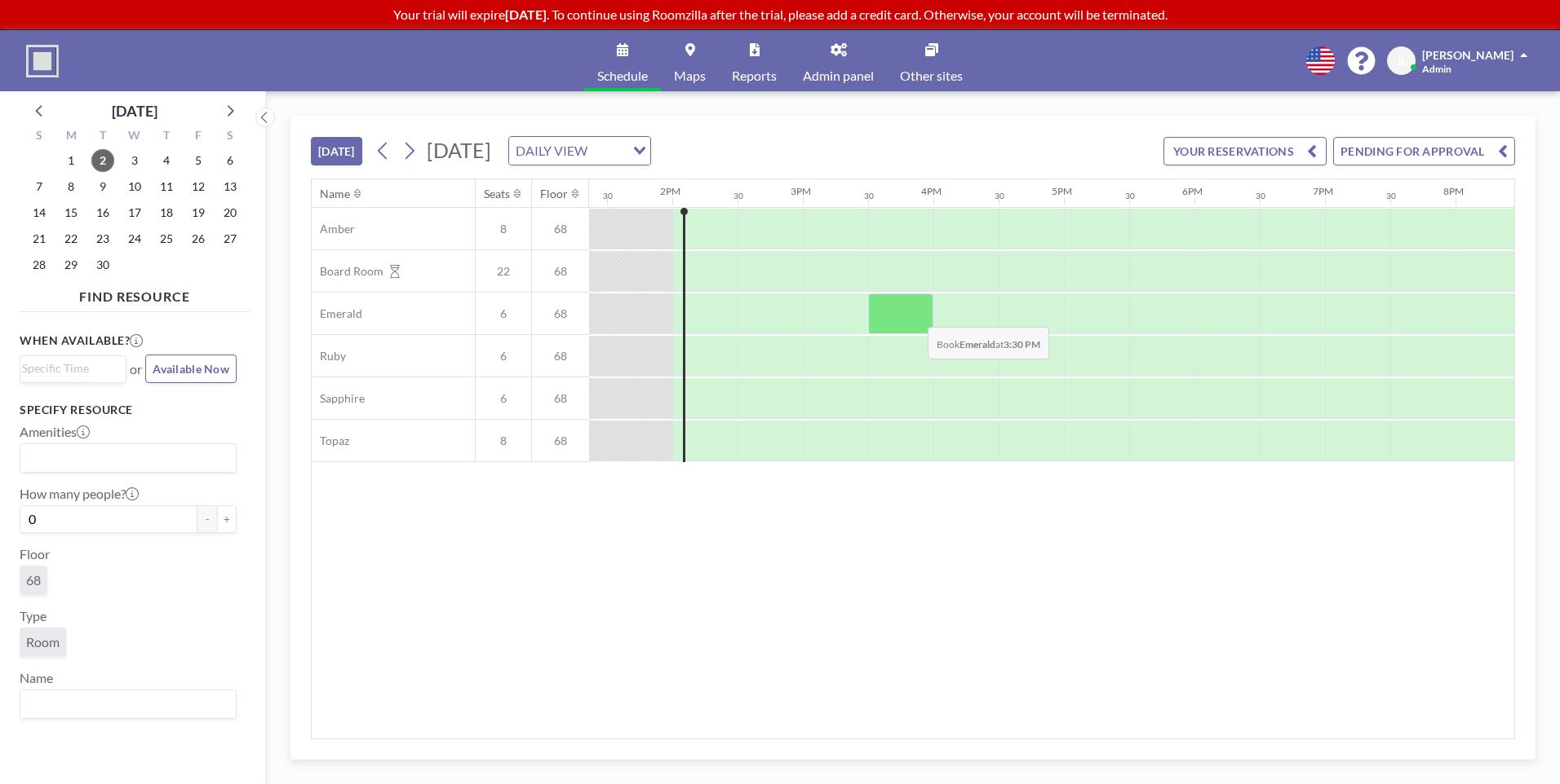
scroll to position [0, 1762]
